Goal: Browse casually

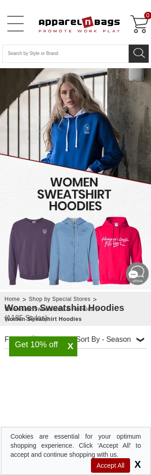
scroll to position [14, 0]
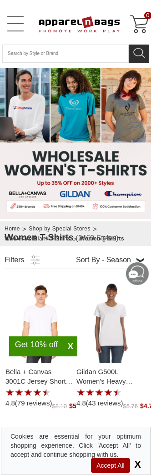
scroll to position [14, 0]
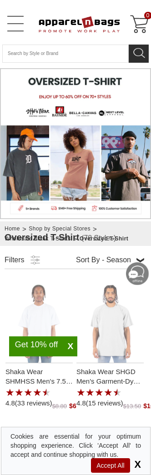
scroll to position [191, 0]
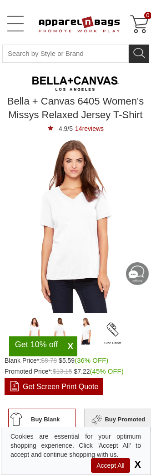
type input "See Next 12 Reviews"
